Goal: Task Accomplishment & Management: Complete application form

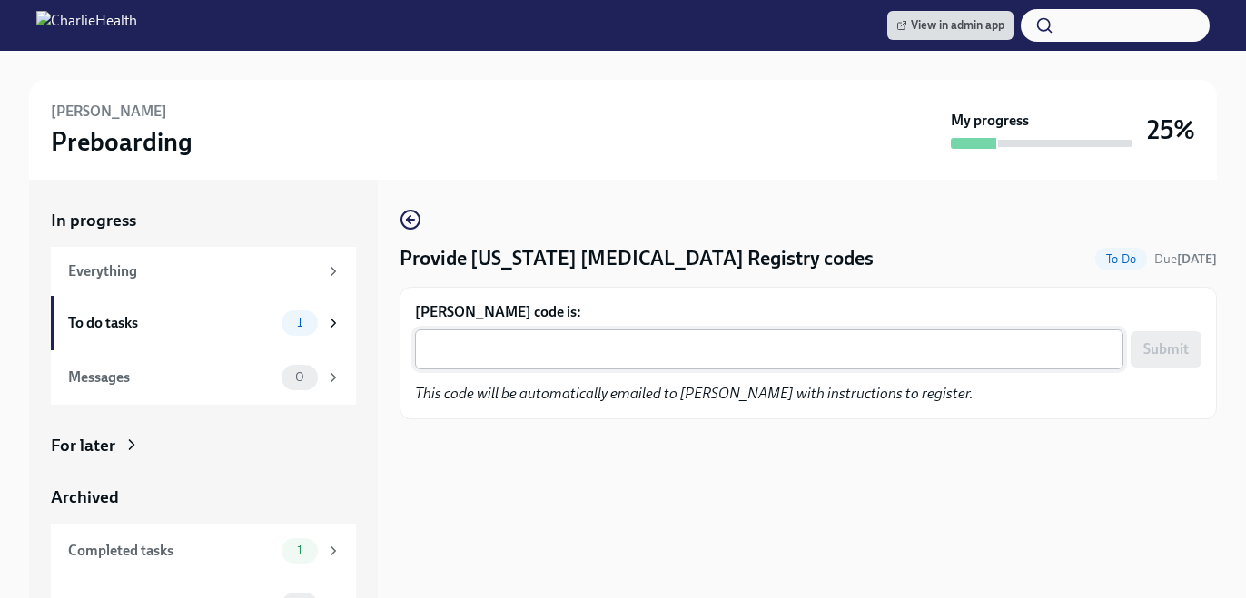
click at [524, 330] on div "x ​" at bounding box center [769, 350] width 708 height 40
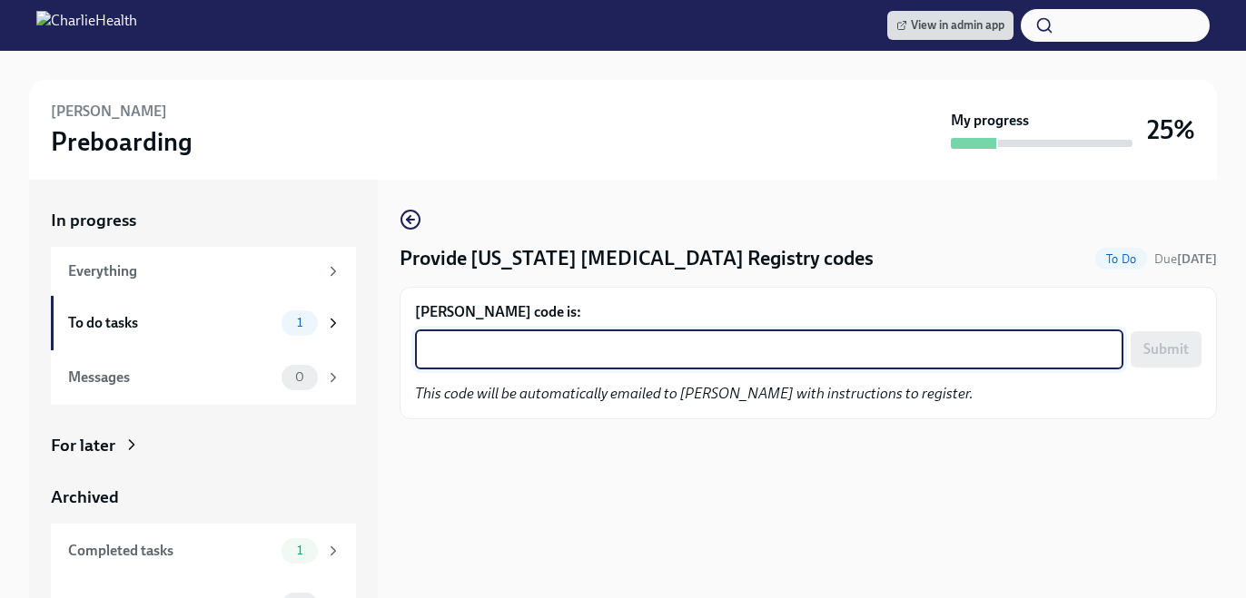
paste textarea "ZNSE0U2WCHE9"
type textarea "ZNSE0U2WCHE9"
click at [1150, 352] on span "Submit" at bounding box center [1165, 349] width 45 height 18
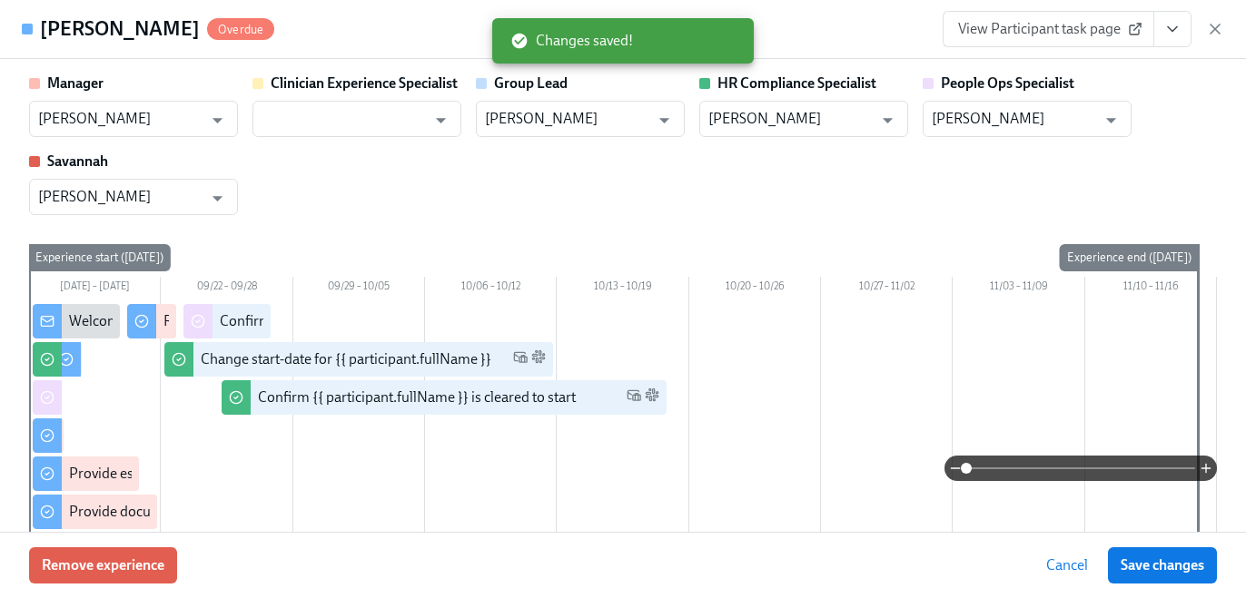
scroll to position [4080, 0]
